Goal: Information Seeking & Learning: Find specific page/section

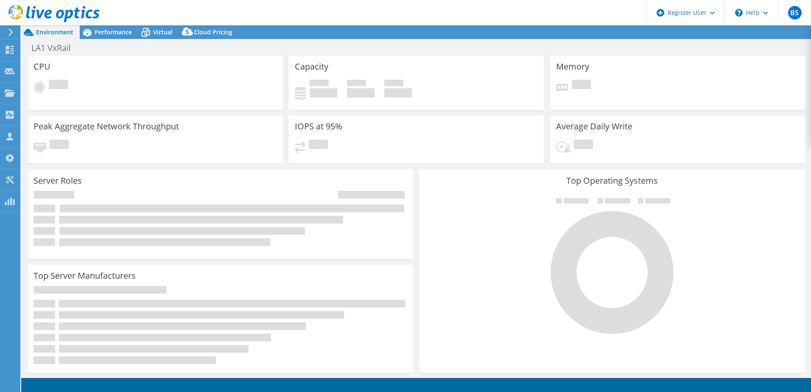
select select "USD"
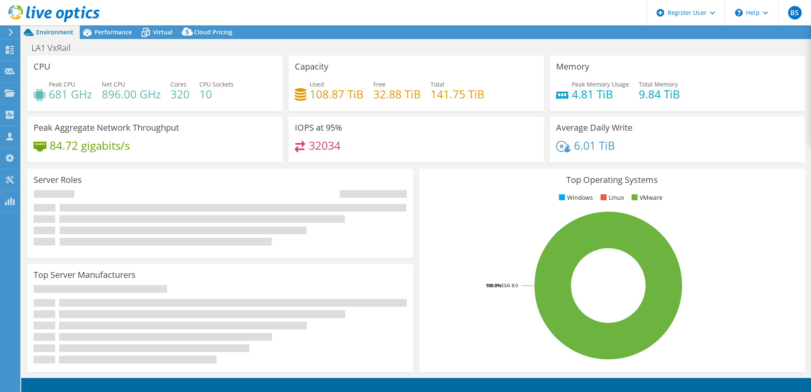
click at [78, 15] on icon at bounding box center [53, 13] width 91 height 17
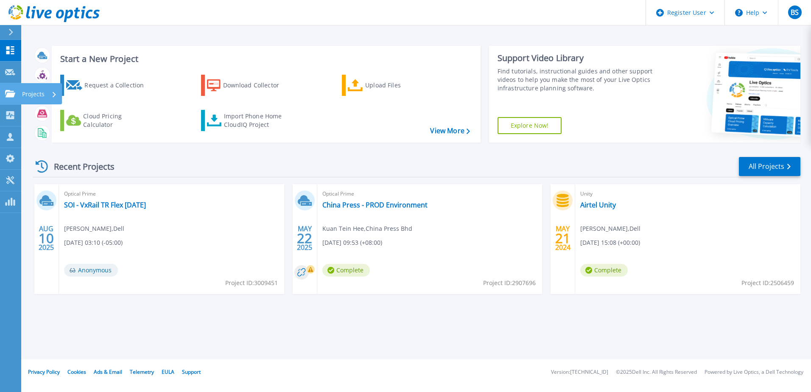
click at [15, 94] on div "Projects" at bounding box center [24, 94] width 39 height 8
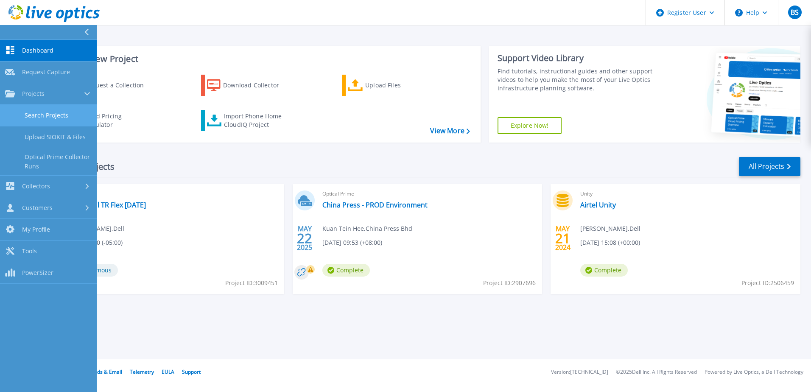
click at [34, 105] on link "Search Projects" at bounding box center [48, 116] width 97 height 22
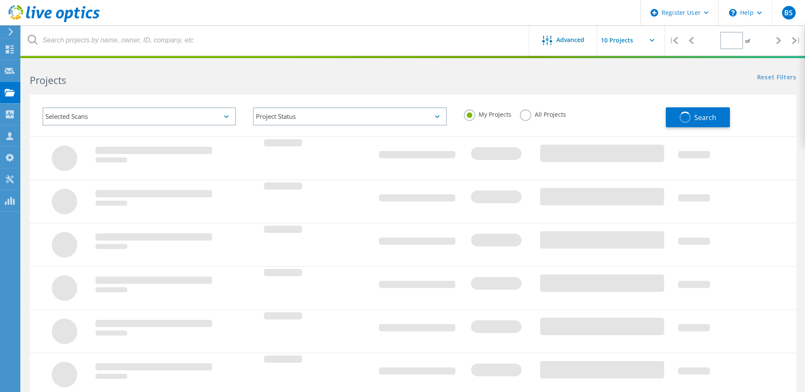
type input "1"
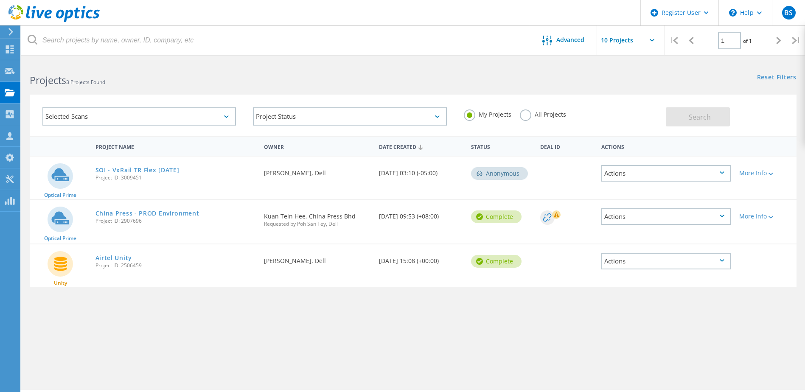
click at [117, 113] on div "Selected Scans" at bounding box center [139, 116] width 194 height 18
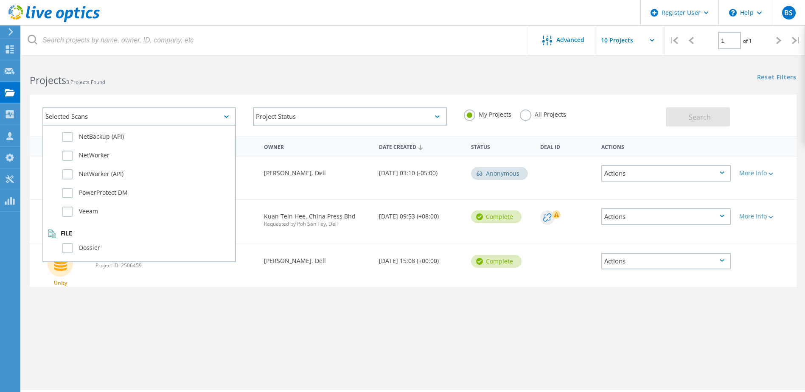
scroll to position [597, 0]
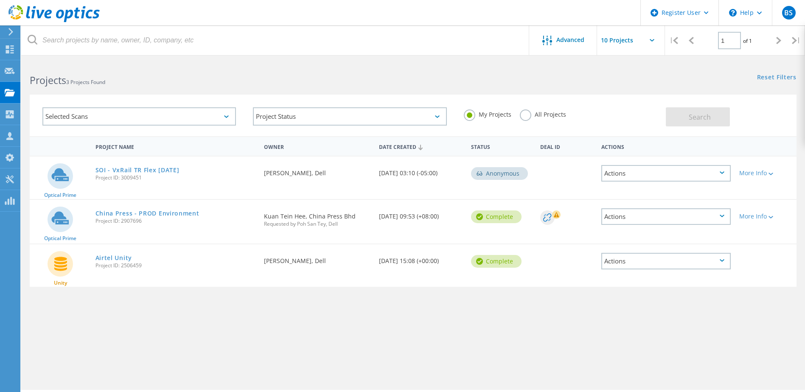
click at [186, 121] on div "Selected Scans" at bounding box center [139, 116] width 194 height 18
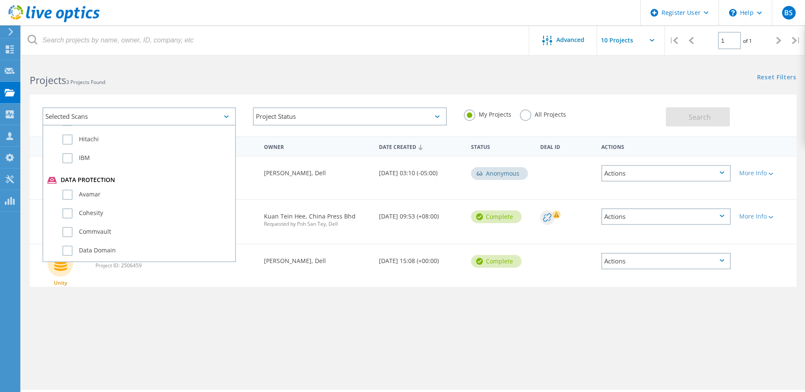
scroll to position [427, 0]
click at [136, 56] on div at bounding box center [402, 57] width 805 height 2
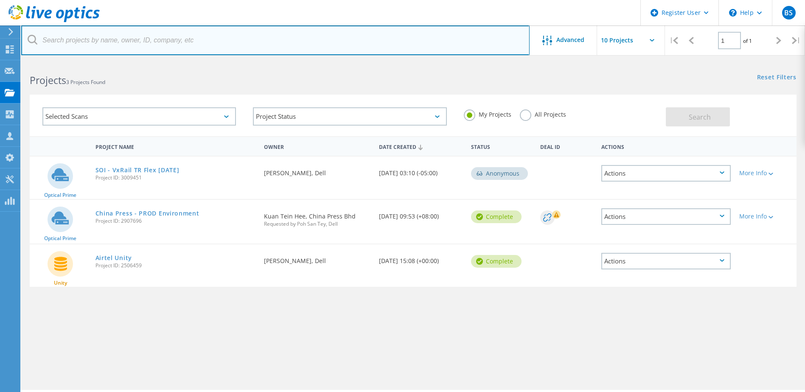
click at [138, 45] on input "text" at bounding box center [275, 40] width 508 height 30
type input "isolon"
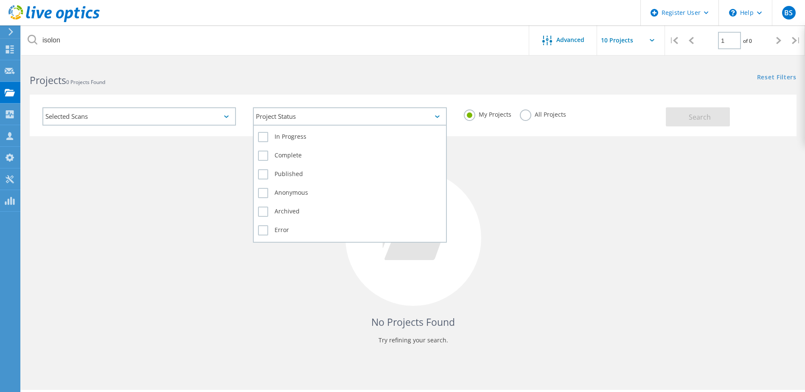
click at [305, 118] on div "Project Status" at bounding box center [350, 116] width 194 height 18
click at [281, 161] on div "Complete" at bounding box center [349, 158] width 183 height 19
click at [281, 160] on label "Complete" at bounding box center [349, 156] width 183 height 10
click at [0, 0] on input "Complete" at bounding box center [0, 0] width 0 height 0
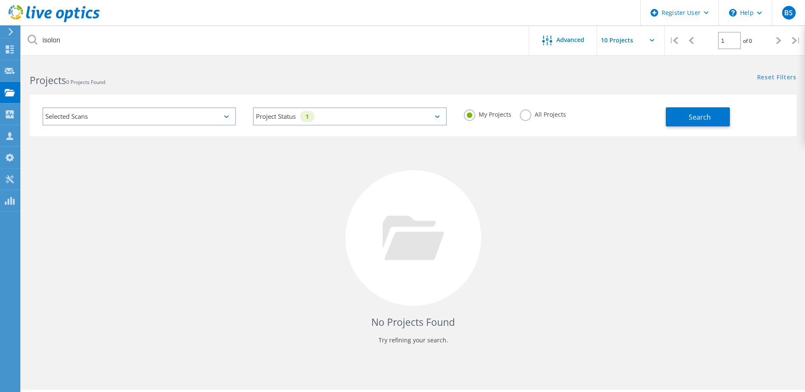
click at [214, 116] on div "Selected Scans" at bounding box center [139, 116] width 194 height 18
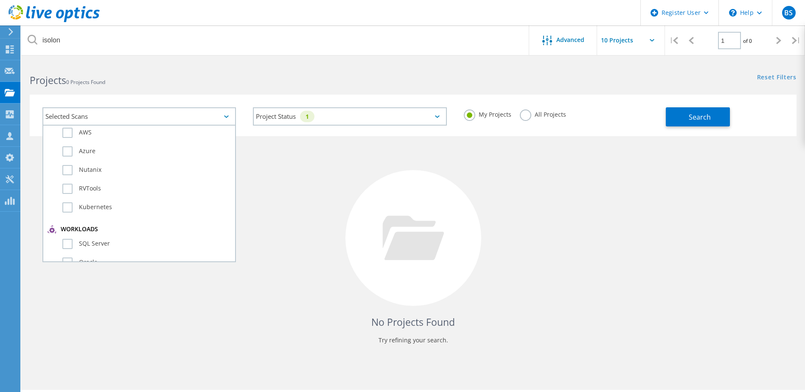
scroll to position [85, 0]
drag, startPoint x: 537, startPoint y: 106, endPoint x: 538, endPoint y: 114, distance: 8.5
click at [538, 106] on div "My Projects All Projects" at bounding box center [560, 114] width 210 height 31
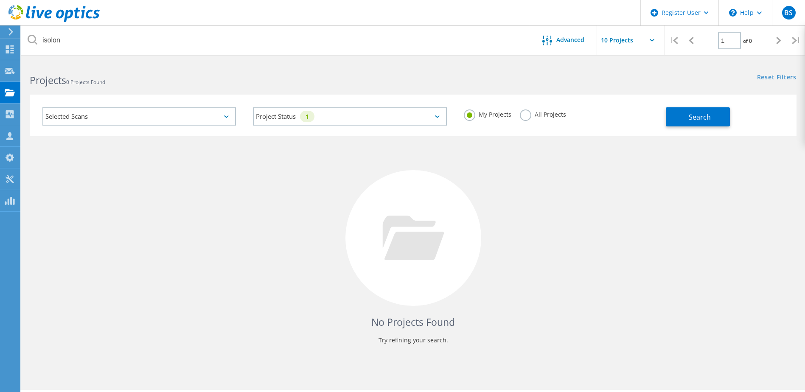
click at [537, 118] on label "All Projects" at bounding box center [543, 113] width 46 height 8
click at [0, 0] on input "All Projects" at bounding box center [0, 0] width 0 height 0
click at [718, 123] on button "Search" at bounding box center [698, 116] width 64 height 19
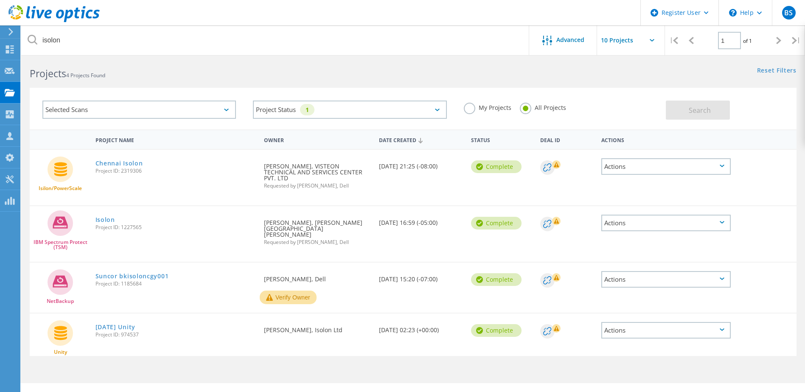
scroll to position [0, 0]
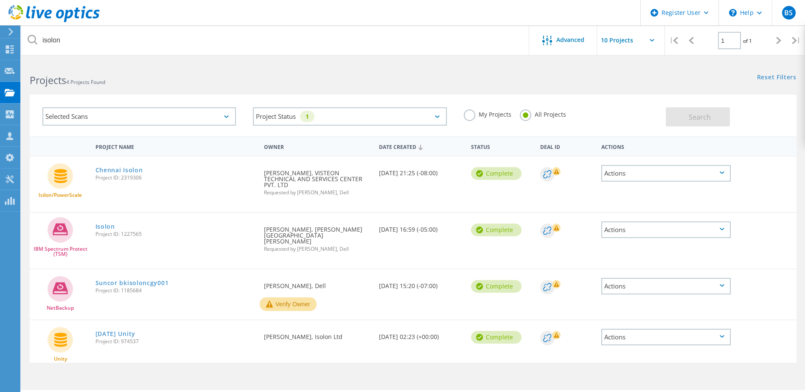
click at [114, 114] on div "Selected Scans" at bounding box center [139, 116] width 194 height 18
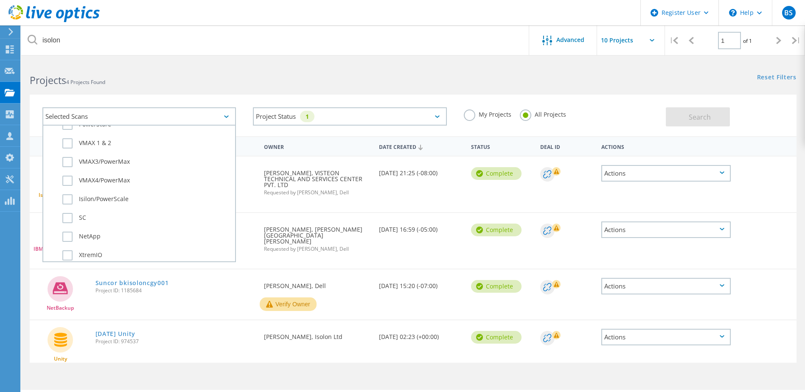
scroll to position [297, 0]
click at [119, 156] on label "Isilon/PowerScale" at bounding box center [146, 155] width 168 height 10
click at [0, 0] on input "Isilon/PowerScale" at bounding box center [0, 0] width 0 height 0
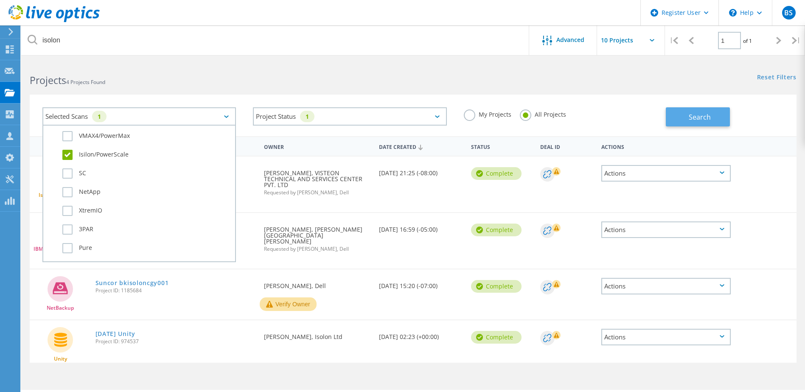
click at [704, 115] on span "Search" at bounding box center [700, 116] width 22 height 9
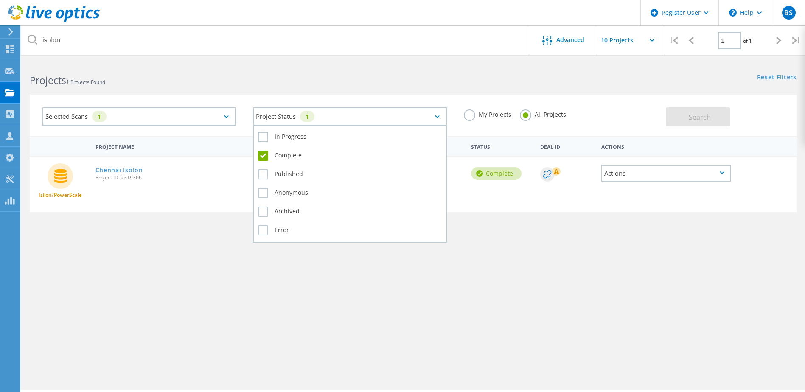
click at [341, 115] on div "Project Status 1" at bounding box center [350, 116] width 194 height 18
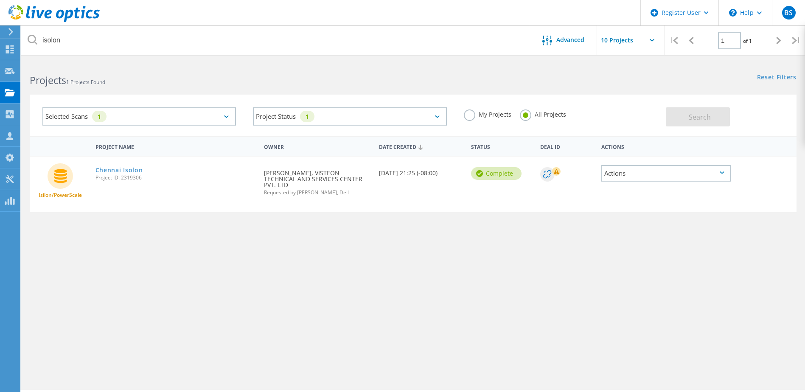
click at [93, 114] on div "Selected Scans 1" at bounding box center [139, 116] width 194 height 18
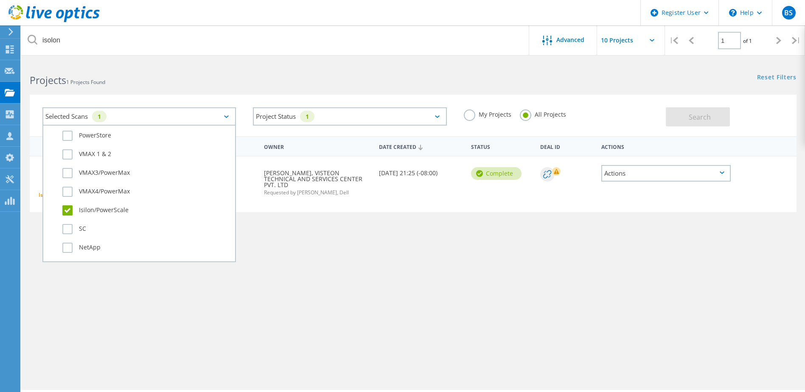
scroll to position [255, 0]
click at [250, 227] on div "Project Name Owner Date Created Status Deal Id Actions Isilon/PowerScale Chenna…" at bounding box center [413, 246] width 767 height 221
